Goal: Task Accomplishment & Management: Manage account settings

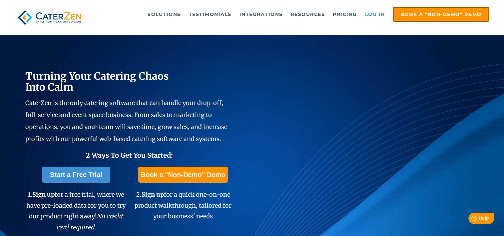
click at [377, 12] on link "Log in" at bounding box center [375, 14] width 27 height 13
click at [378, 18] on link "Log in" at bounding box center [375, 14] width 27 height 13
